Goal: Task Accomplishment & Management: Manage account settings

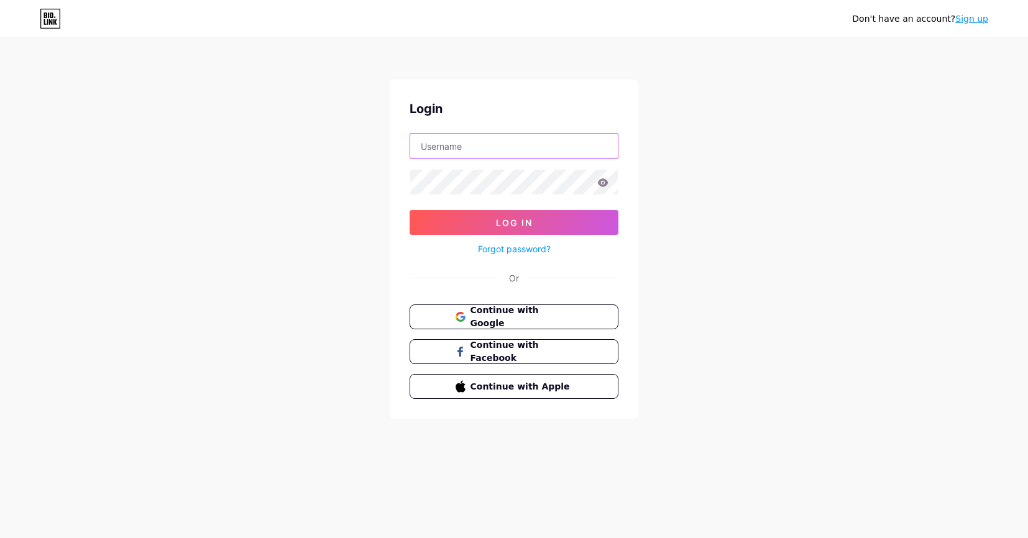
click at [513, 144] on input "text" at bounding box center [514, 146] width 208 height 25
click at [512, 144] on input "text" at bounding box center [514, 146] width 208 height 25
click at [487, 141] on input "text" at bounding box center [514, 146] width 208 height 25
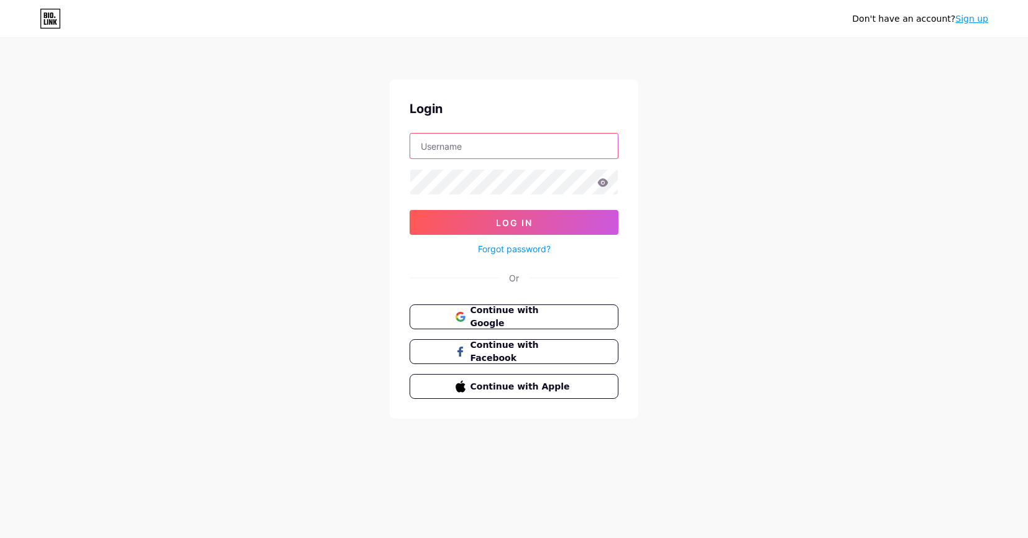
click at [487, 141] on input "text" at bounding box center [514, 146] width 208 height 25
paste input "[URL][DOMAIN_NAME]"
type input "[URL][DOMAIN_NAME]"
drag, startPoint x: 547, startPoint y: 147, endPoint x: 386, endPoint y: 149, distance: 160.4
click at [386, 149] on div "Don't have an account? Sign up Login [URL][DOMAIN_NAME] Log In Forgot password?…" at bounding box center [514, 229] width 1028 height 459
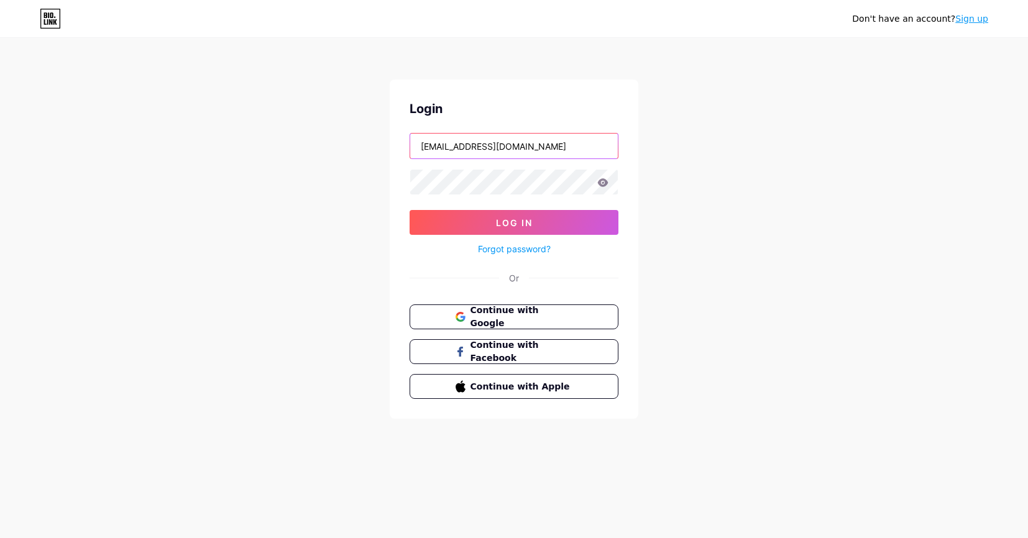
click at [465, 148] on input "[EMAIL_ADDRESS][DOMAIN_NAME]" at bounding box center [514, 146] width 208 height 25
type input "[EMAIL_ADDRESS][DOMAIN_NAME]"
click at [496, 315] on span "Continue with Google" at bounding box center [521, 317] width 104 height 27
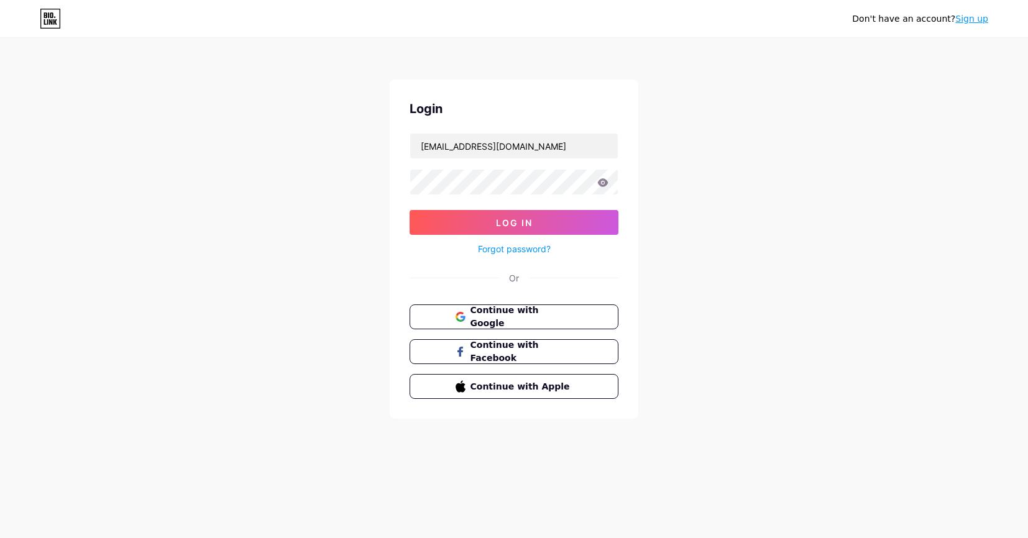
click at [504, 247] on link "Forgot password?" at bounding box center [514, 248] width 73 height 13
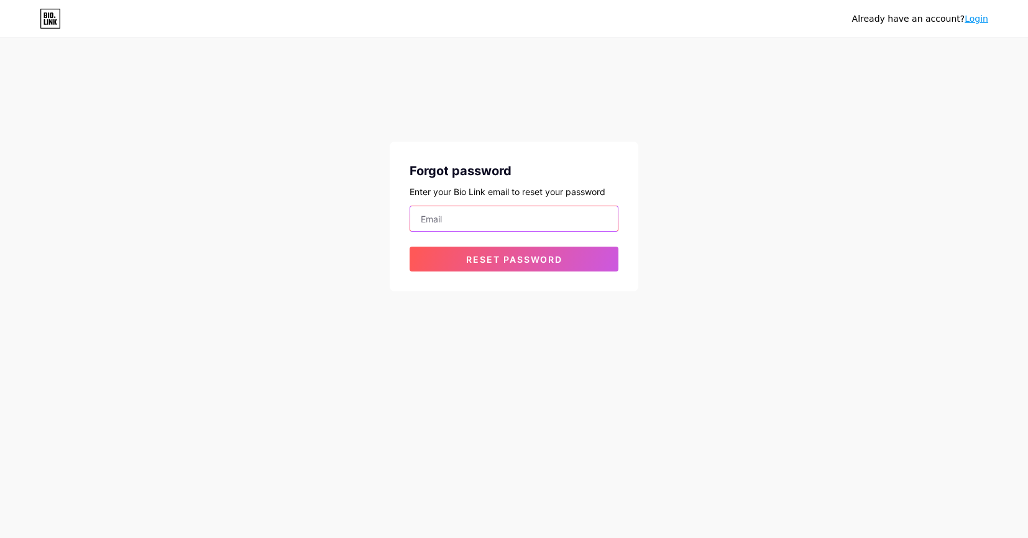
click at [497, 223] on input "email" at bounding box center [514, 218] width 208 height 25
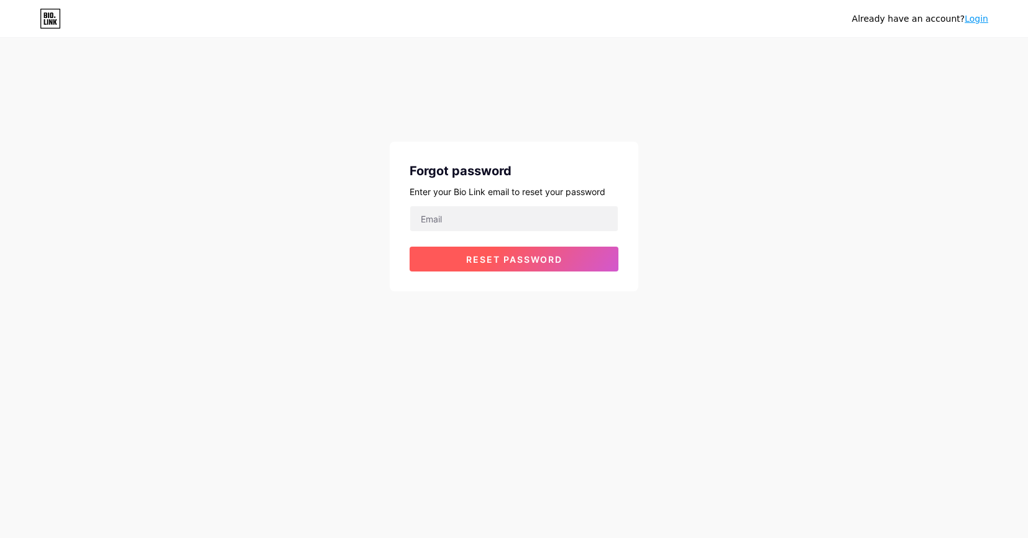
click at [452, 264] on button "Reset password" at bounding box center [514, 259] width 209 height 25
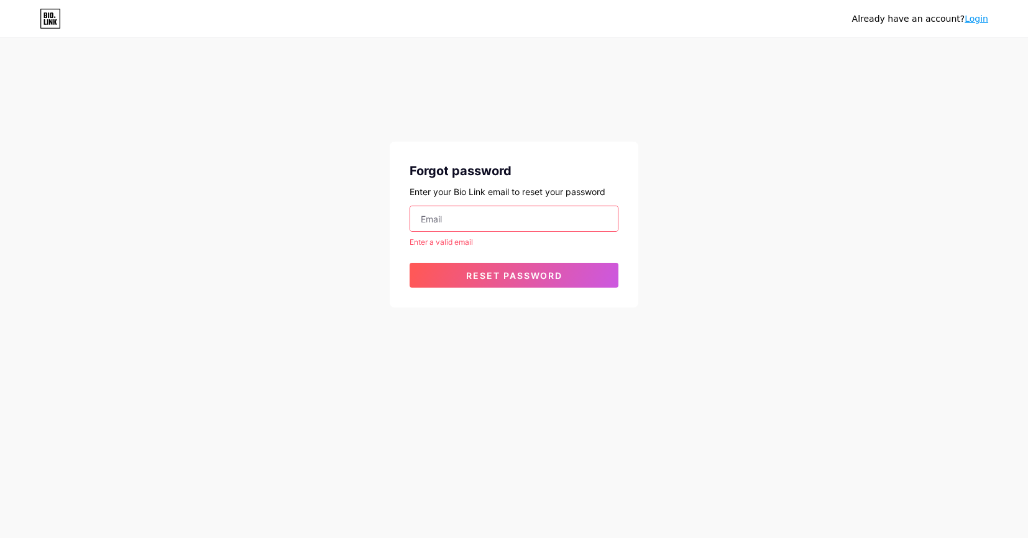
click at [446, 212] on input "email" at bounding box center [514, 218] width 208 height 25
paste input "[EMAIL_ADDRESS][DOMAIN_NAME]"
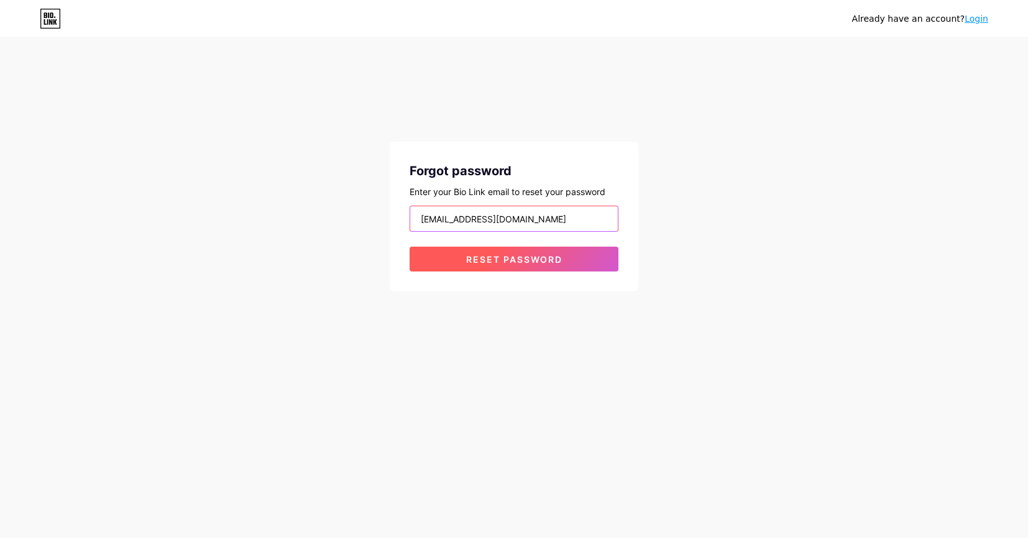
type input "[EMAIL_ADDRESS][DOMAIN_NAME]"
click at [556, 259] on span "Reset password" at bounding box center [514, 259] width 96 height 11
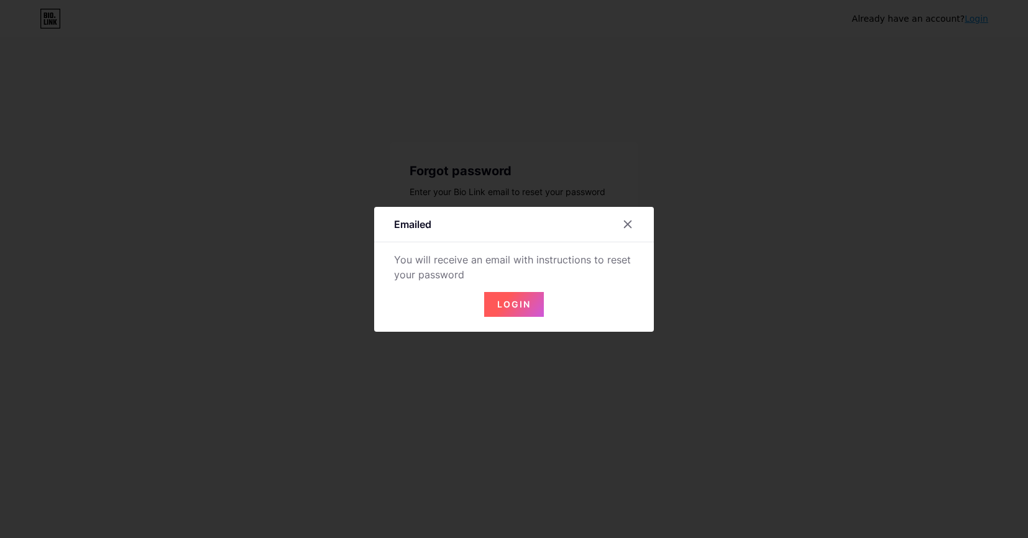
click at [619, 80] on div at bounding box center [514, 269] width 1028 height 538
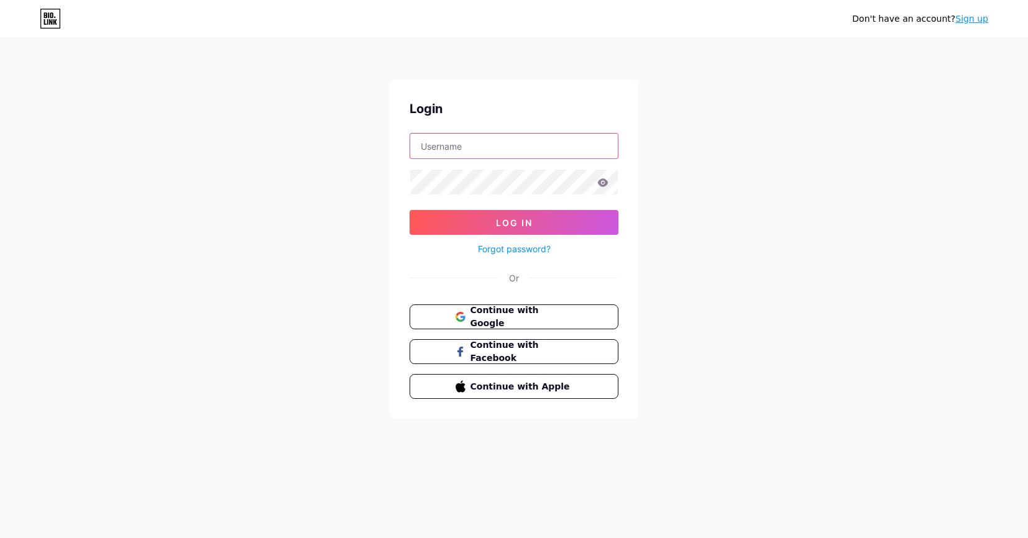
click at [484, 155] on input "text" at bounding box center [514, 146] width 208 height 25
click at [493, 145] on input "text" at bounding box center [514, 146] width 208 height 25
click at [517, 313] on span "Continue with Google" at bounding box center [521, 317] width 104 height 27
